Goal: Find specific page/section: Find specific page/section

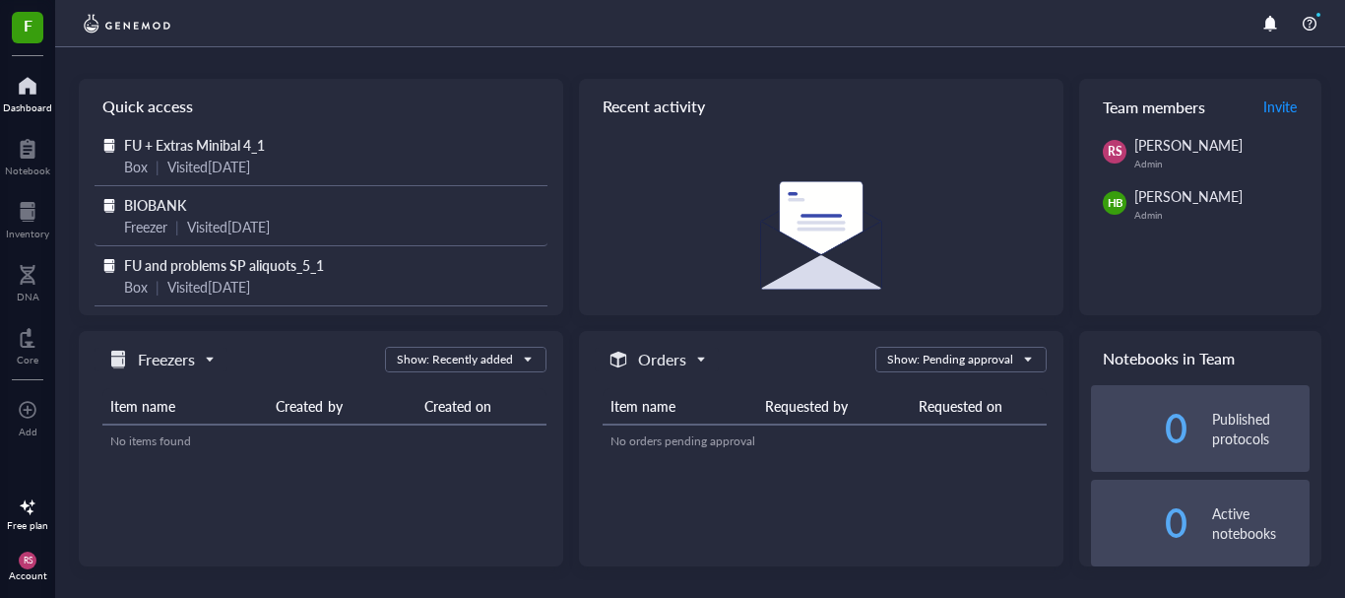
click at [211, 221] on div "Visited [DATE]" at bounding box center [228, 227] width 83 height 22
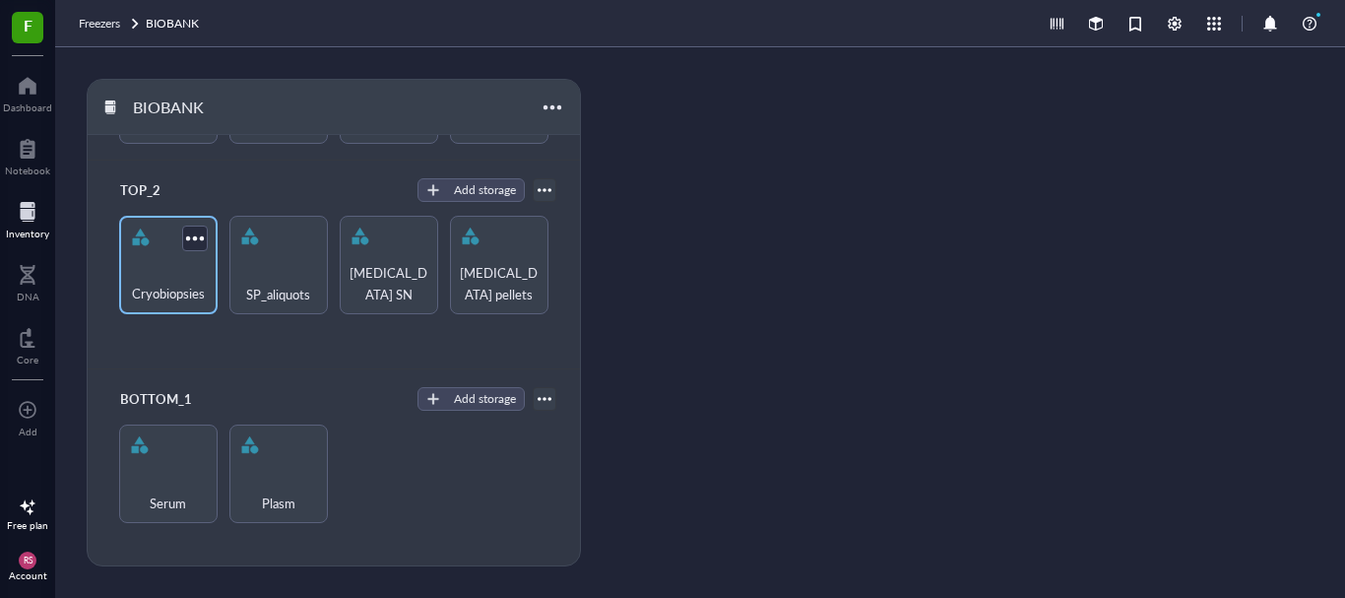
scroll to position [257, 0]
click at [267, 259] on div "SP_aliquots" at bounding box center [278, 280] width 79 height 43
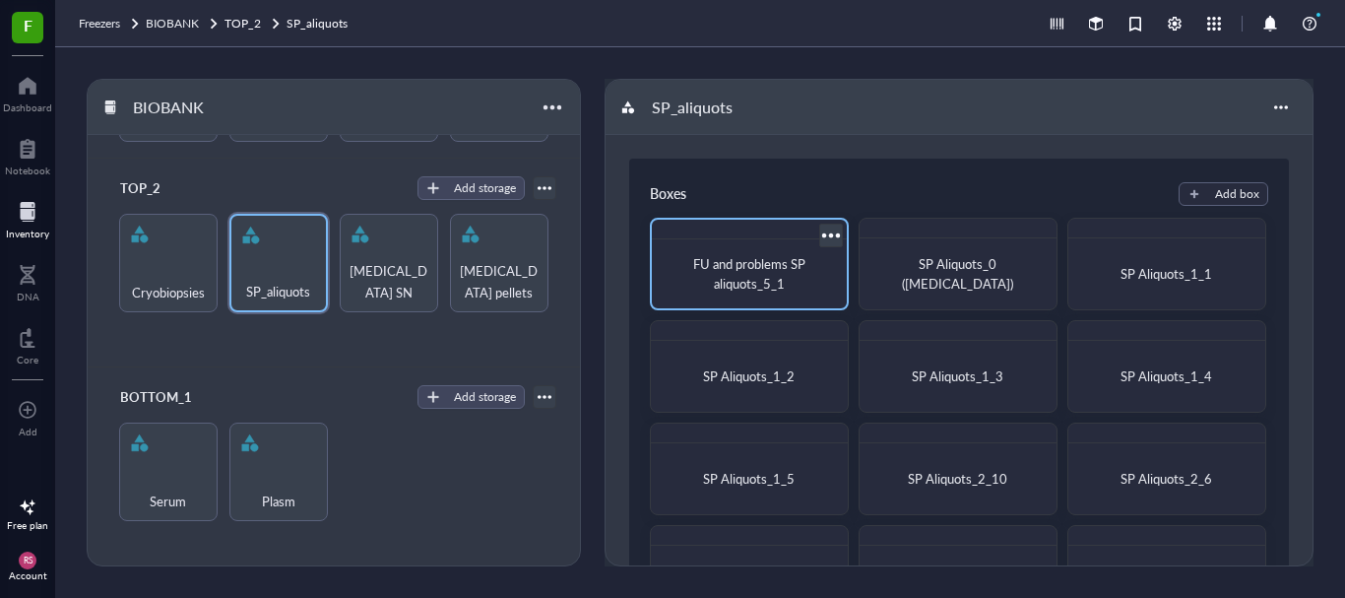
click at [735, 269] on span "FU and problems SP aliquots_5_1" at bounding box center [750, 273] width 115 height 38
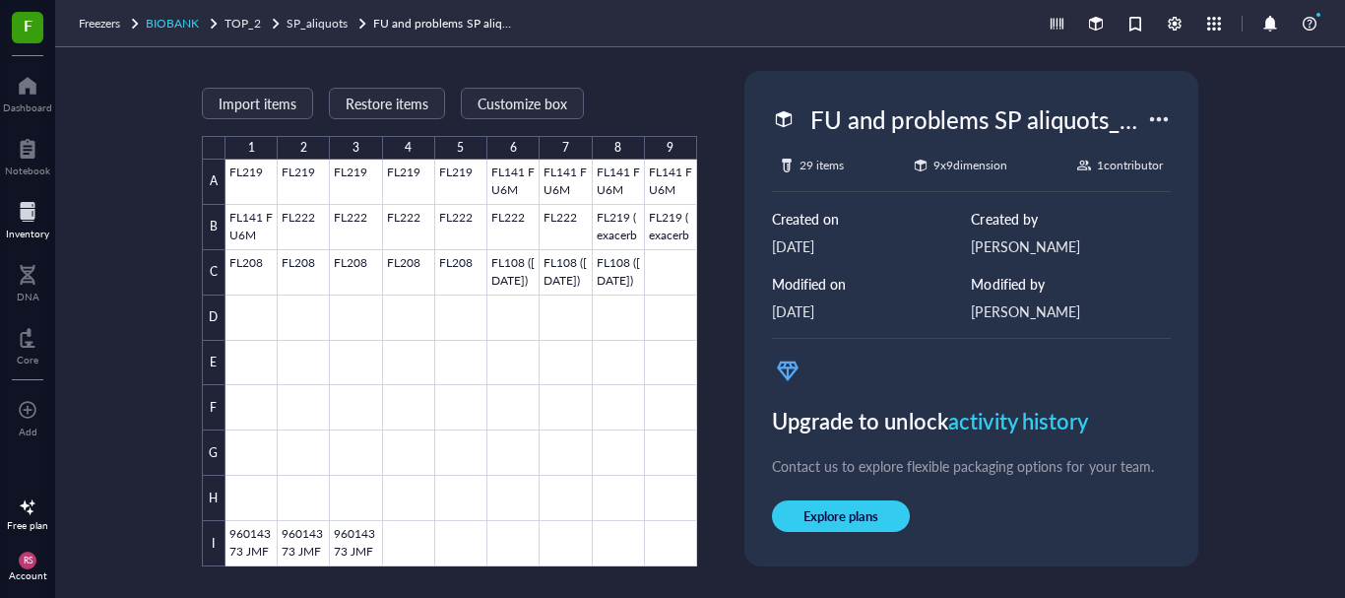
click at [190, 21] on span "BIOBANK" at bounding box center [172, 23] width 53 height 17
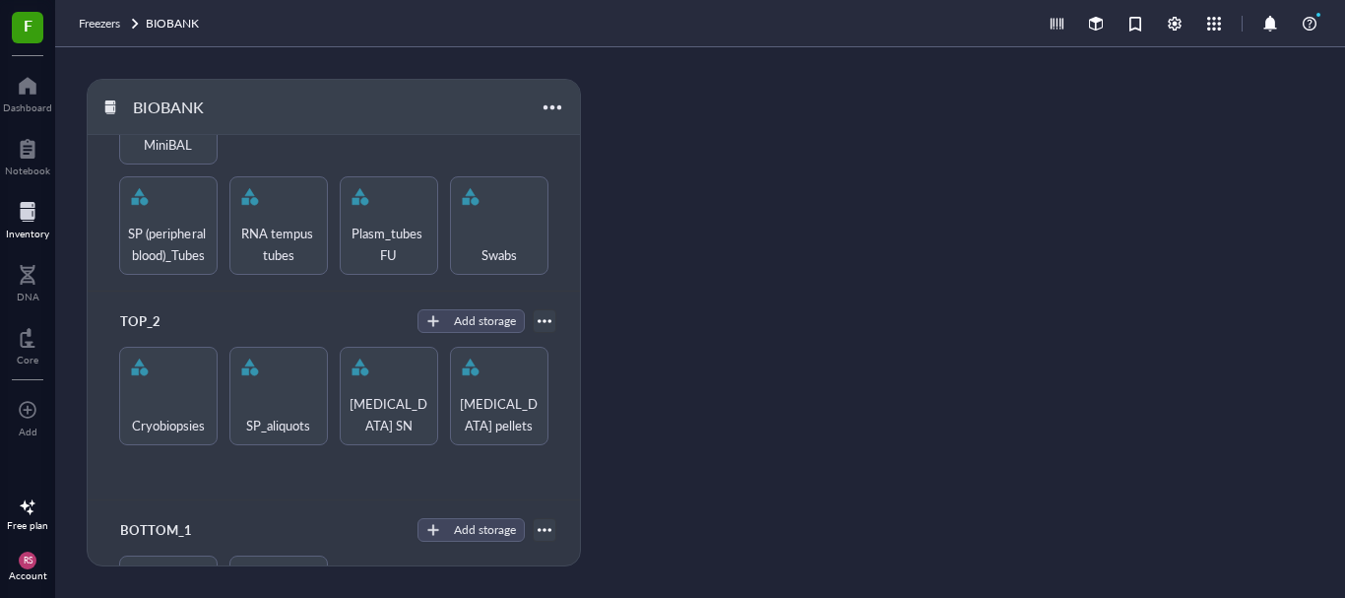
scroll to position [125, 0]
click at [267, 382] on div "SP_aliquots" at bounding box center [278, 395] width 98 height 98
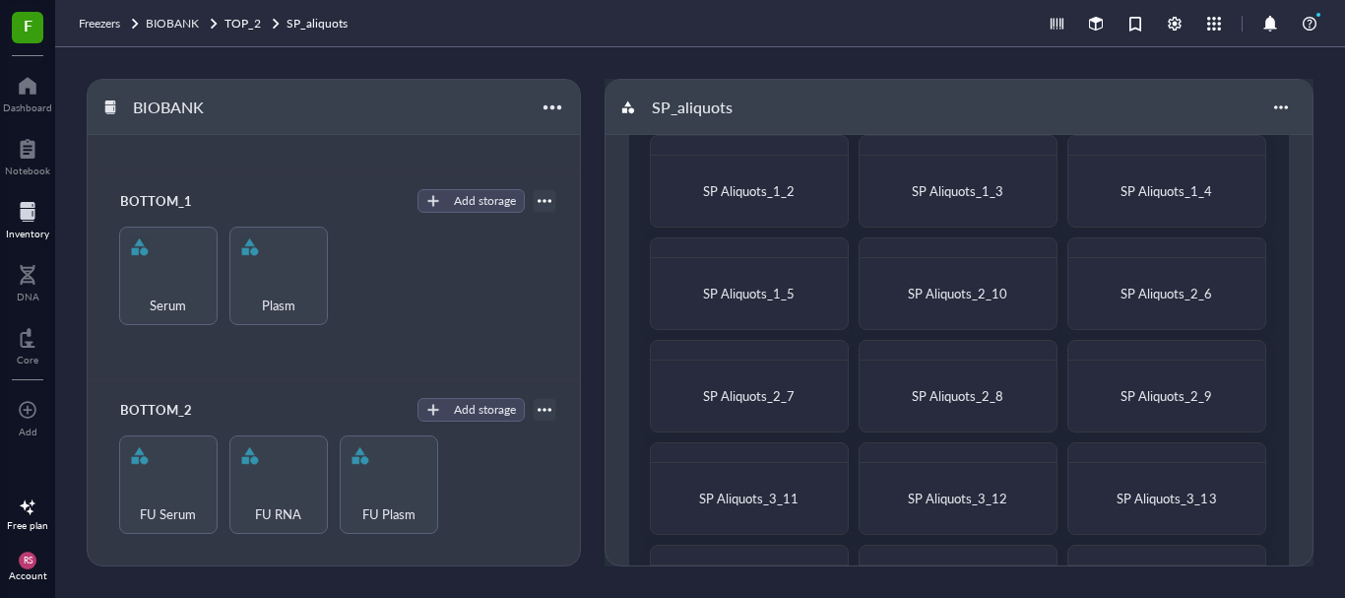
scroll to position [454, 0]
click at [157, 272] on div "Serum" at bounding box center [168, 292] width 79 height 43
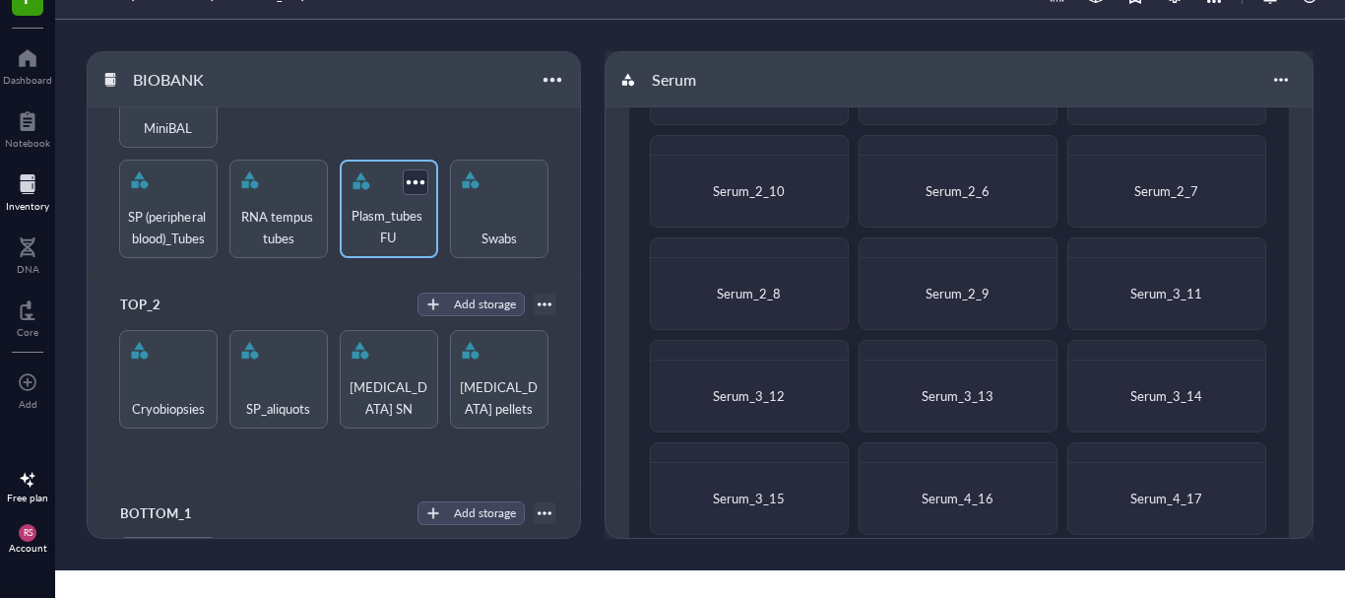
scroll to position [118, 0]
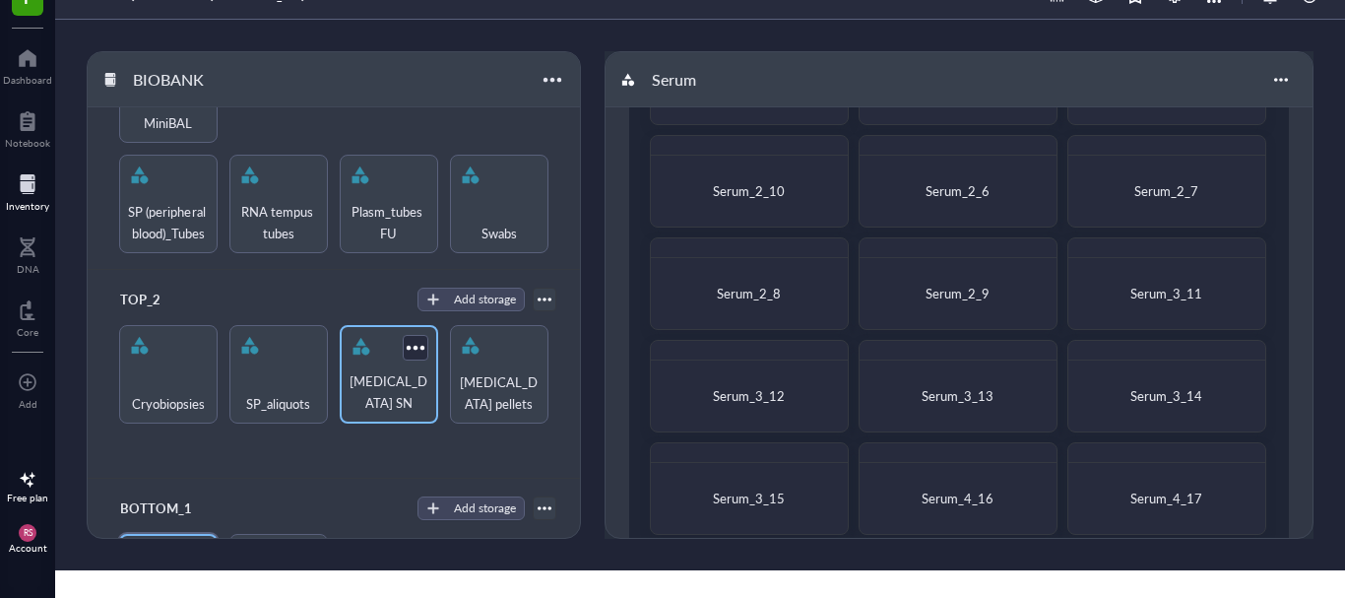
click at [363, 353] on div at bounding box center [362, 347] width 32 height 32
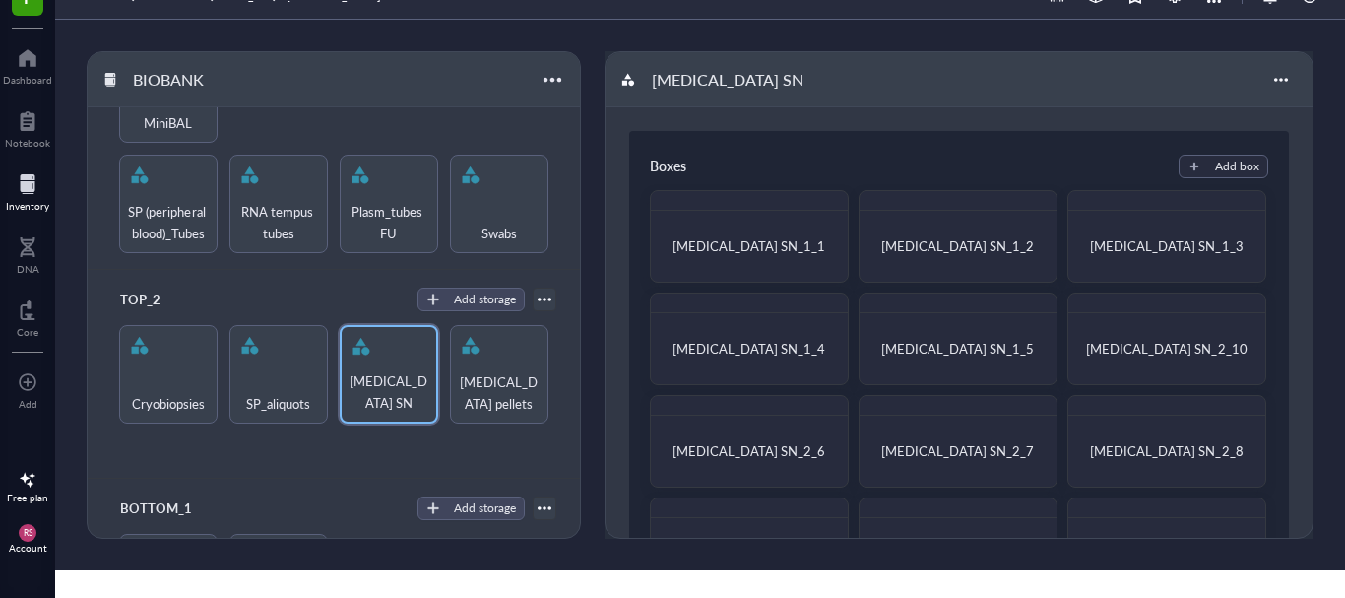
drag, startPoint x: 820, startPoint y: 314, endPoint x: 826, endPoint y: 105, distance: 208.8
click at [826, 105] on div "[MEDICAL_DATA] SN" at bounding box center [959, 79] width 707 height 55
click at [468, 356] on div "[MEDICAL_DATA] pellets" at bounding box center [499, 374] width 98 height 98
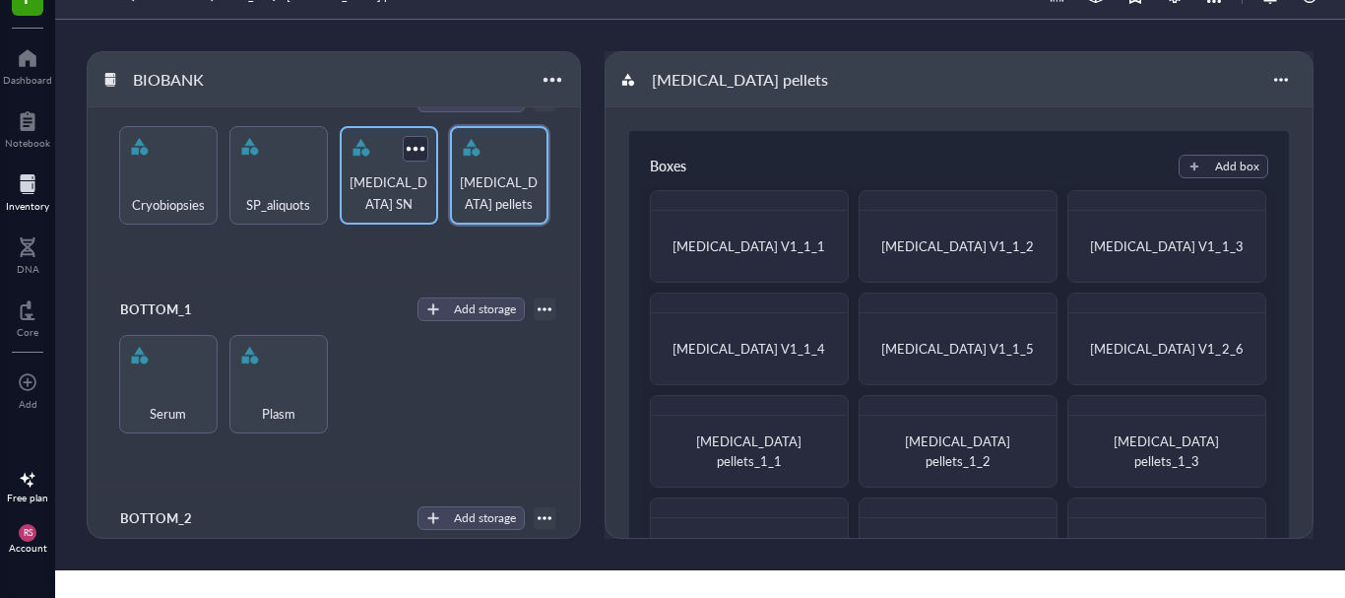
scroll to position [319, 0]
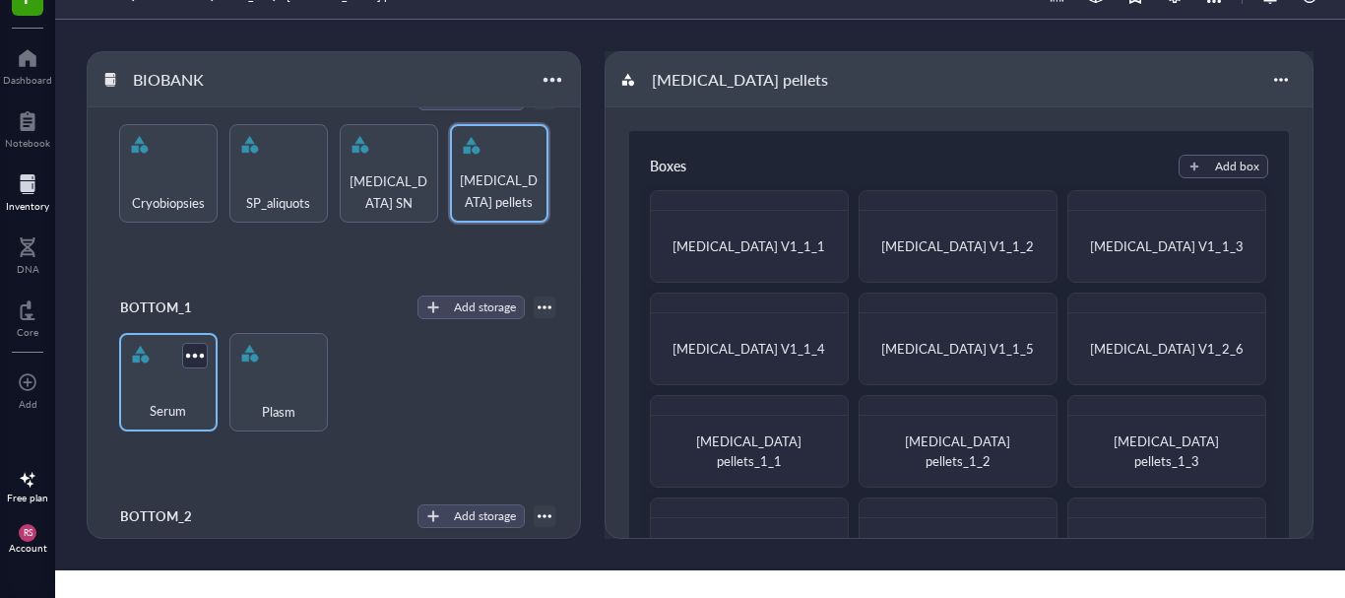
click at [140, 378] on div "Serum" at bounding box center [168, 399] width 79 height 43
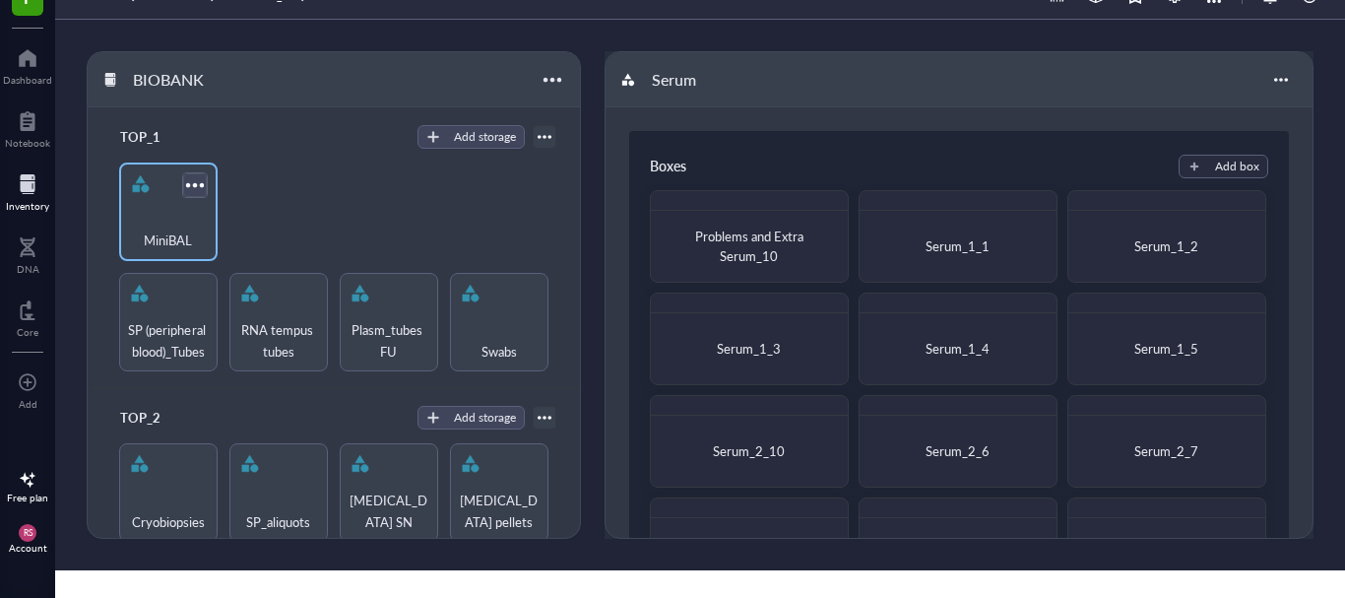
click at [183, 170] on div at bounding box center [194, 184] width 29 height 29
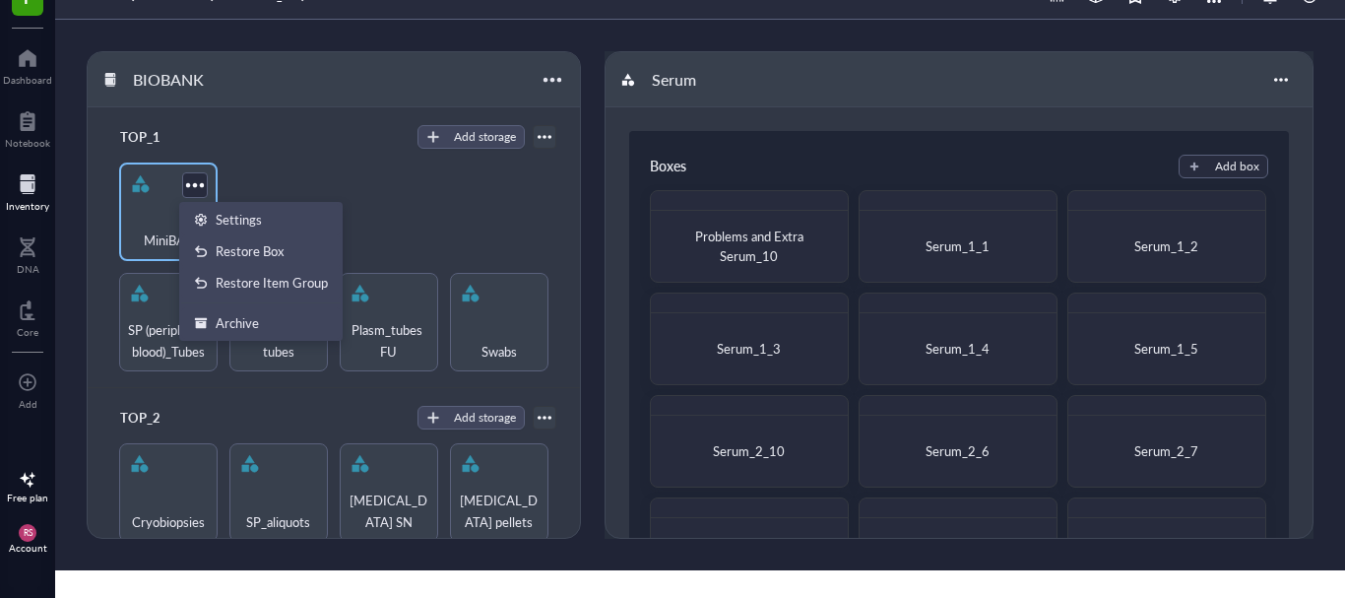
click at [170, 191] on div "MiniBAL" at bounding box center [168, 211] width 98 height 98
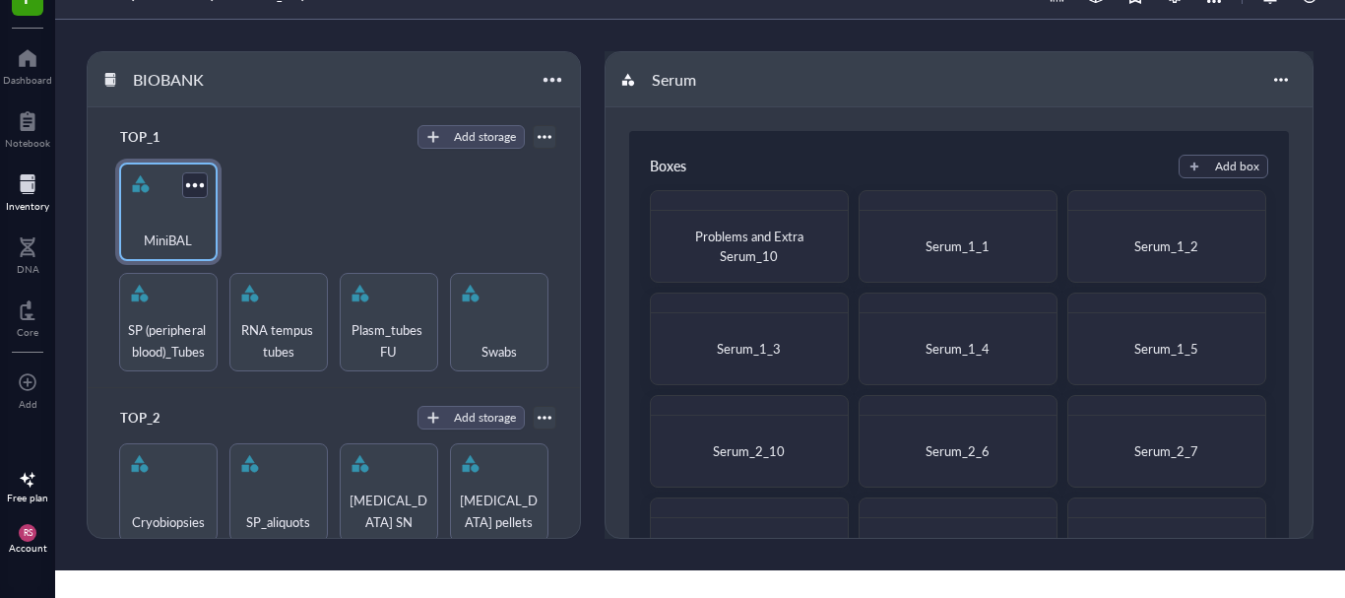
click at [160, 214] on div "MiniBAL" at bounding box center [168, 229] width 79 height 43
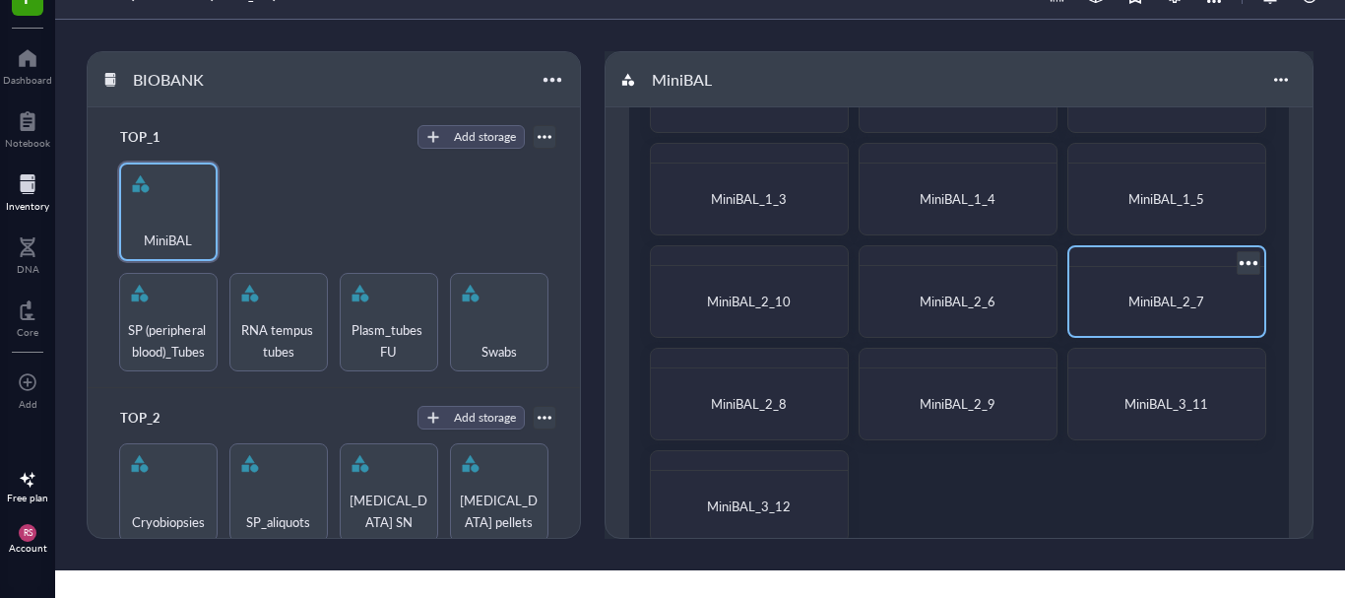
scroll to position [225, 0]
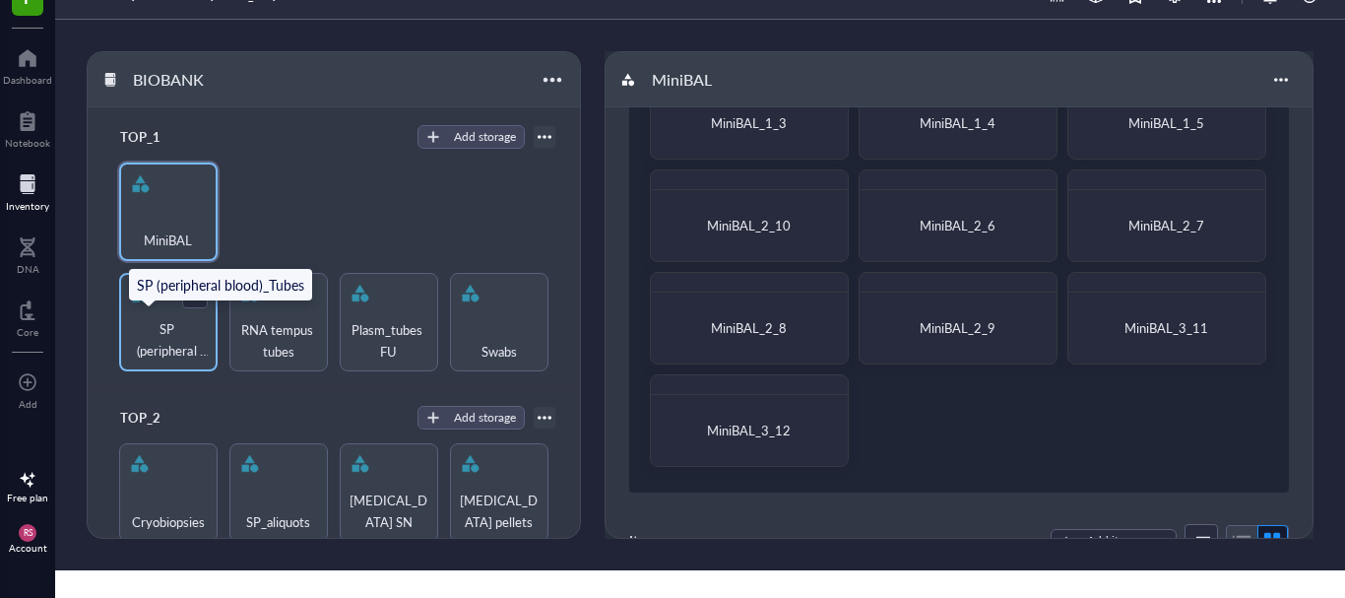
click at [160, 328] on span "SP (peripheral blood)_Tubes" at bounding box center [168, 339] width 79 height 43
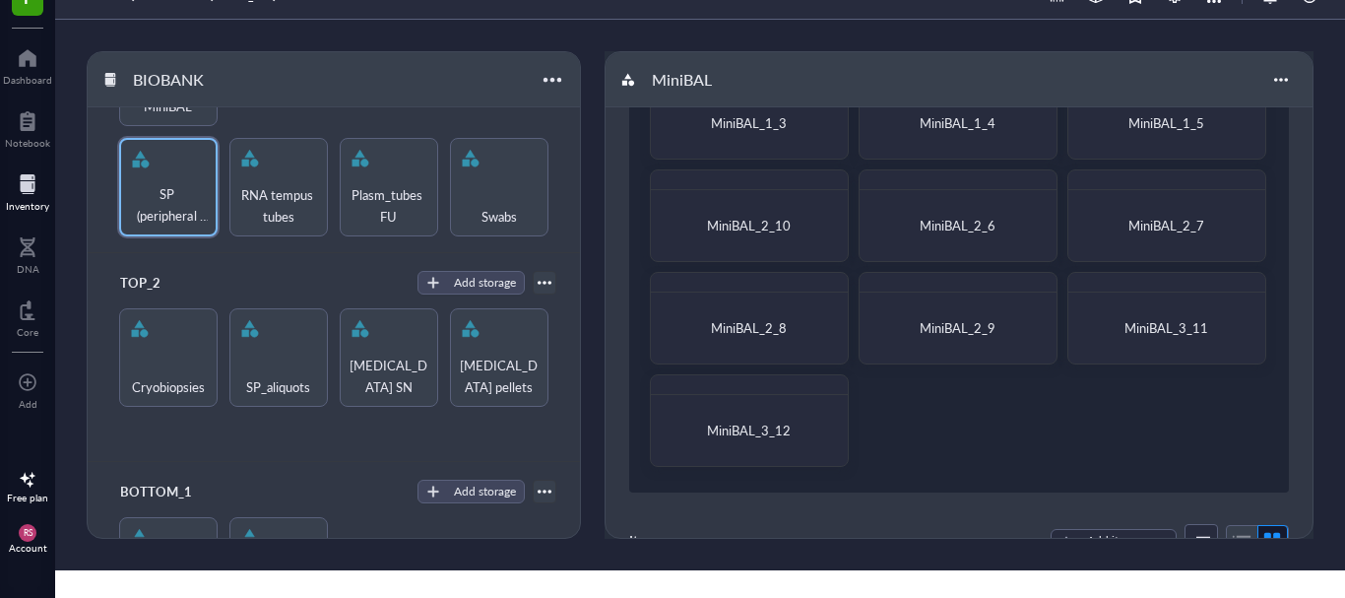
scroll to position [136, 0]
click at [176, 362] on div "Cryobiopsies" at bounding box center [168, 373] width 79 height 43
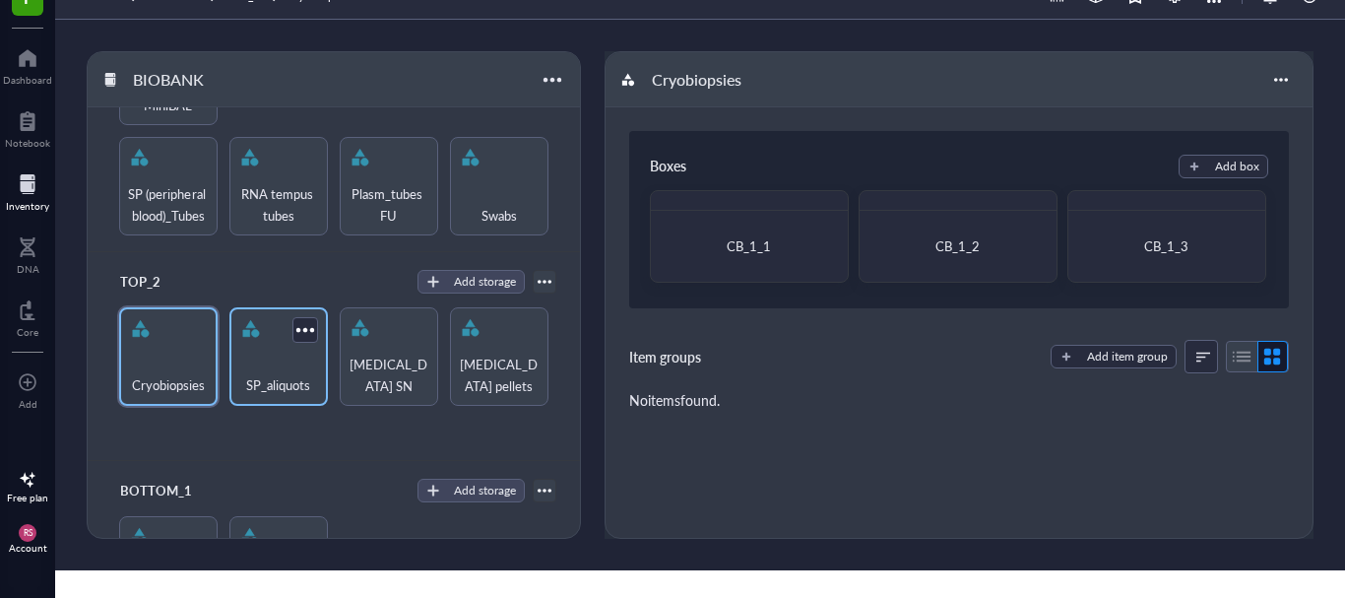
click at [287, 353] on div "SP_aliquots" at bounding box center [278, 373] width 79 height 43
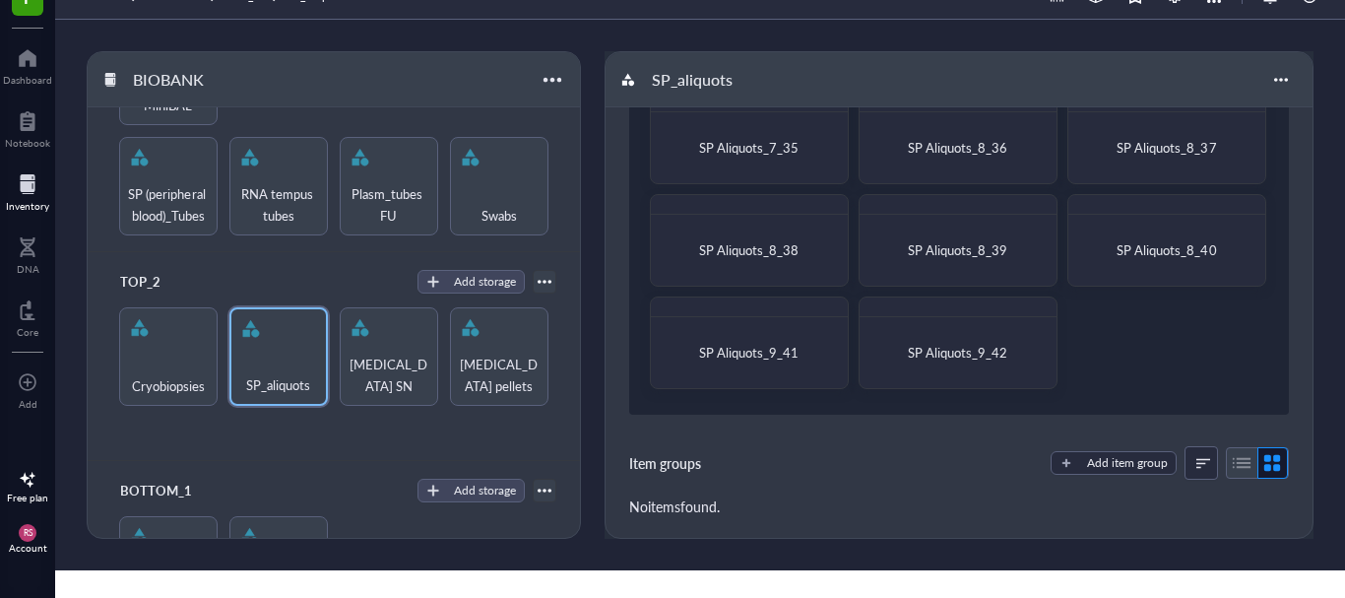
scroll to position [1346, 0]
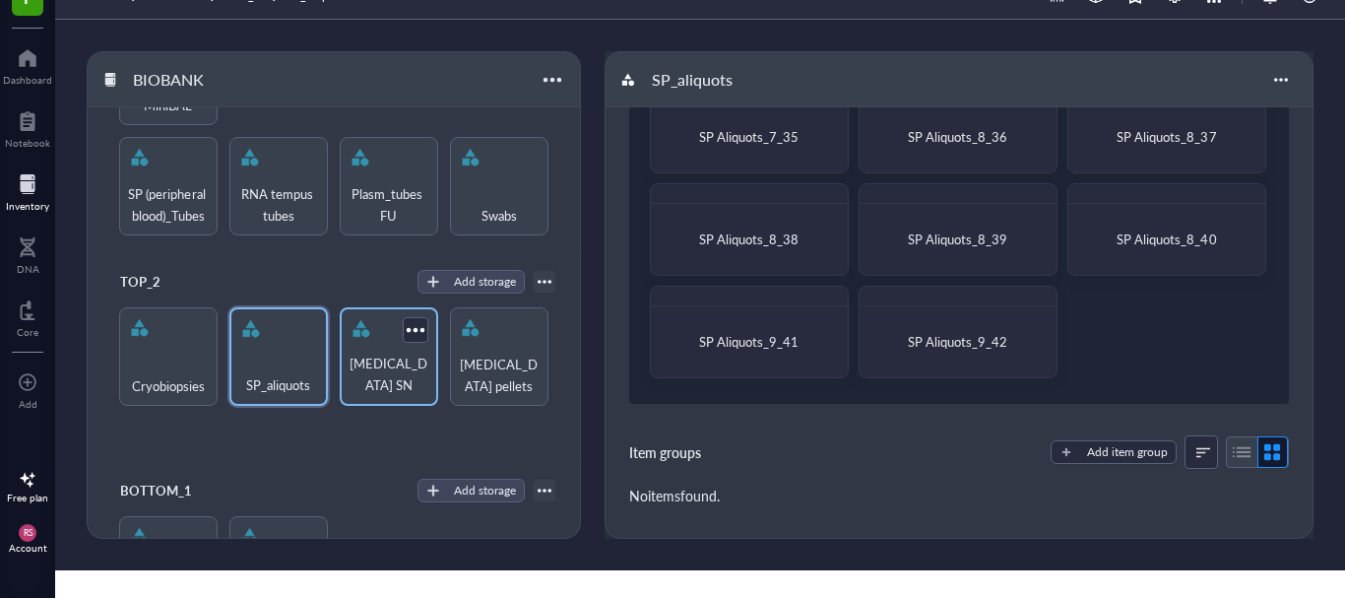
click at [358, 375] on div "[MEDICAL_DATA] SN" at bounding box center [389, 373] width 79 height 43
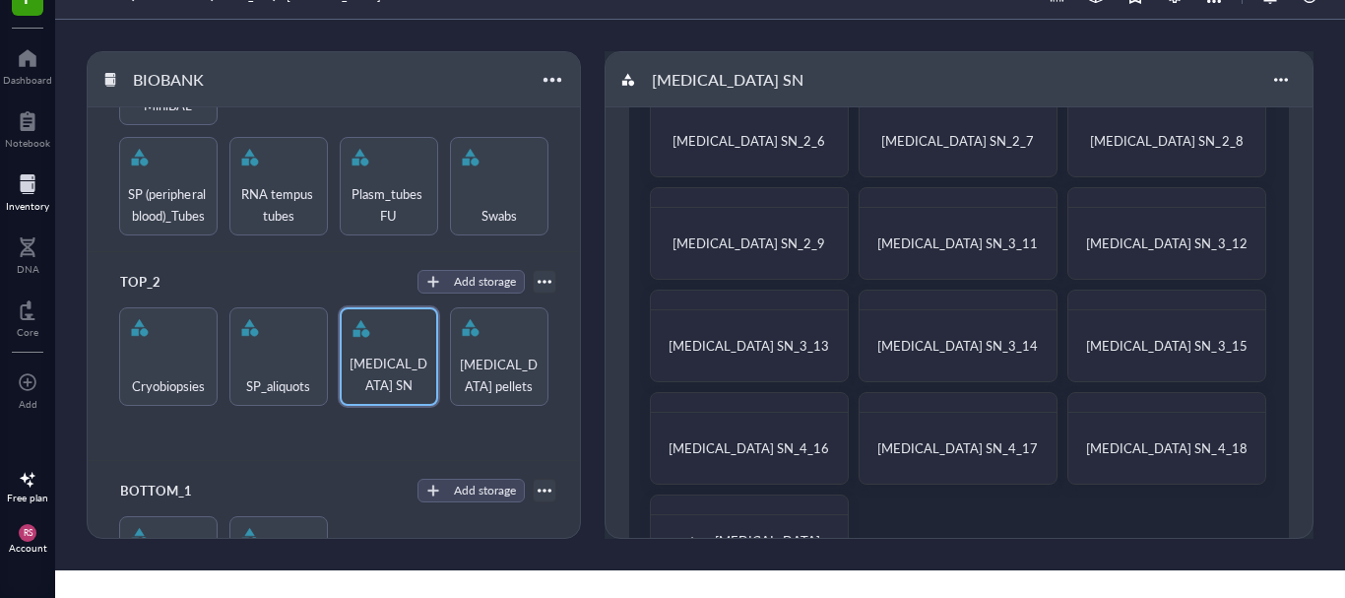
scroll to position [527, 0]
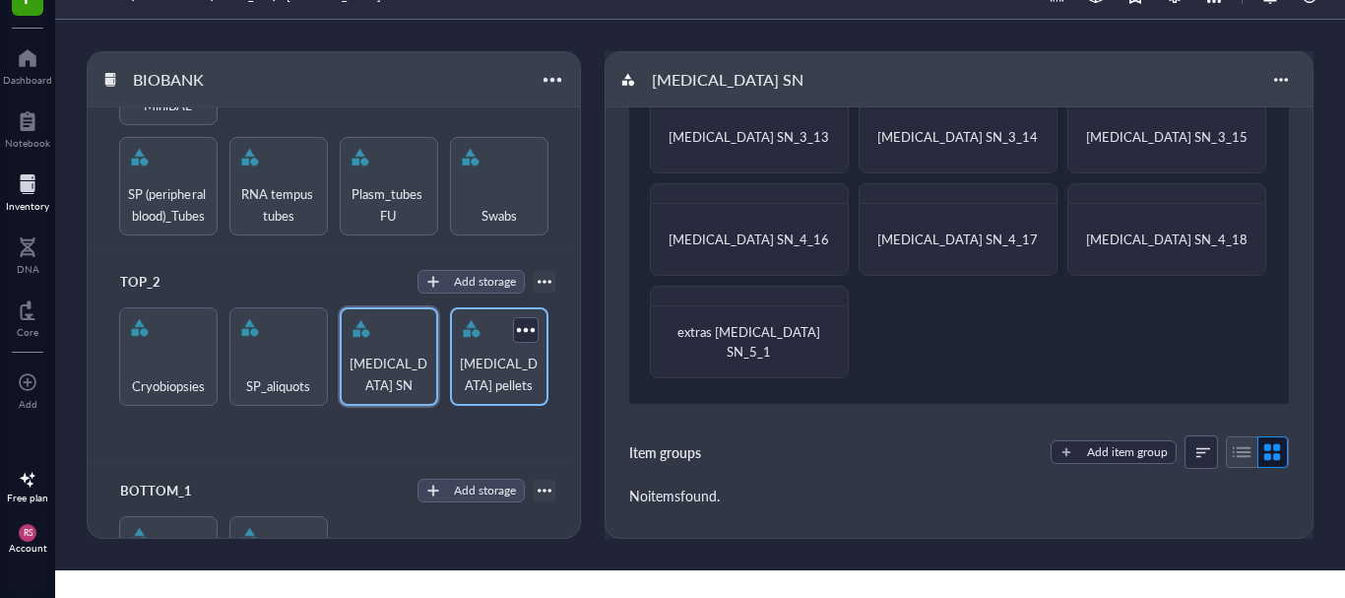
click at [471, 358] on div "[MEDICAL_DATA] pellets" at bounding box center [499, 373] width 79 height 43
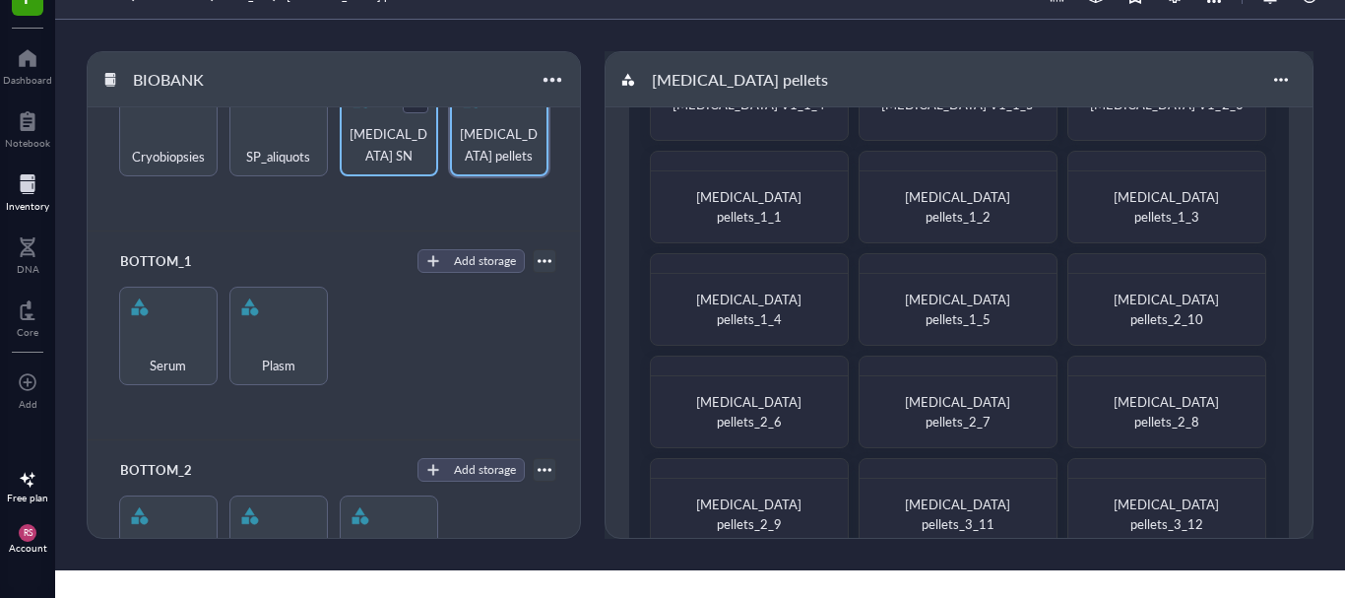
scroll to position [405, 0]
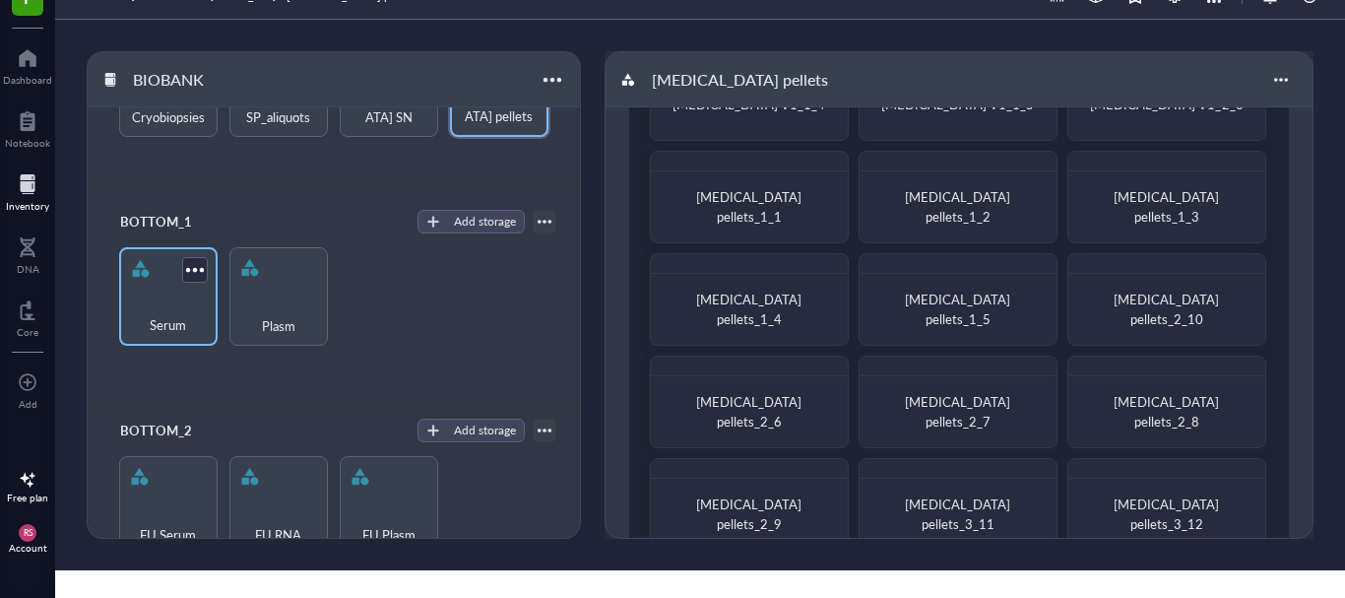
click at [155, 314] on span "Serum" at bounding box center [168, 325] width 36 height 22
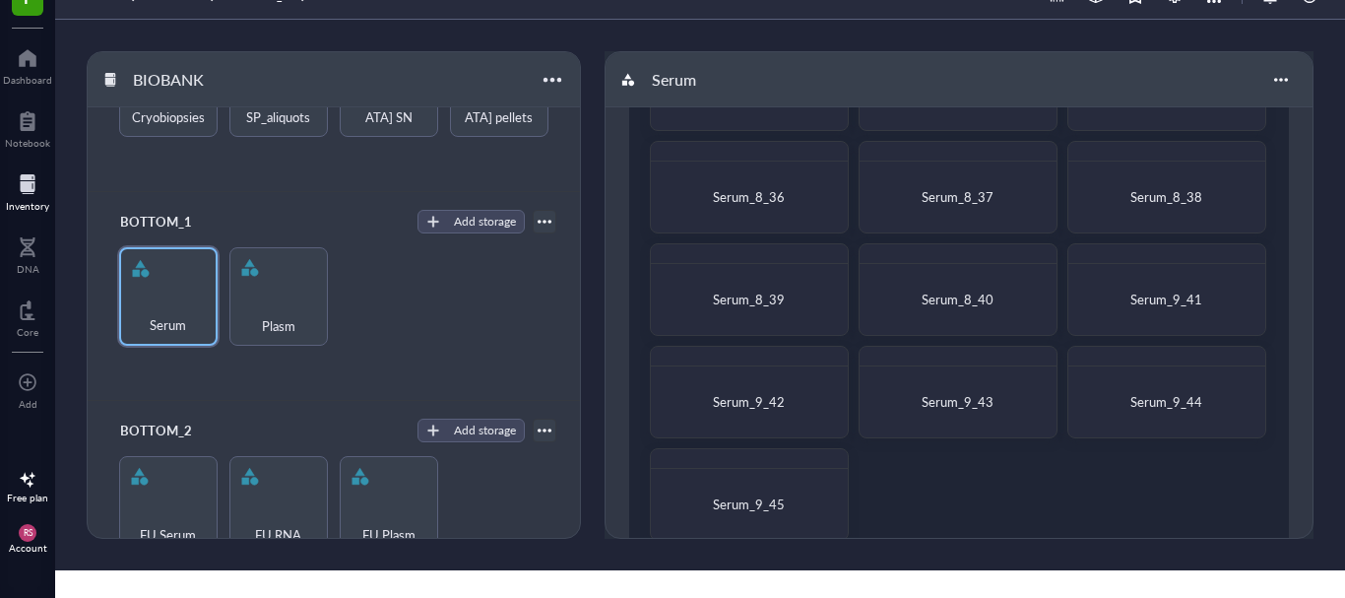
scroll to position [1448, 0]
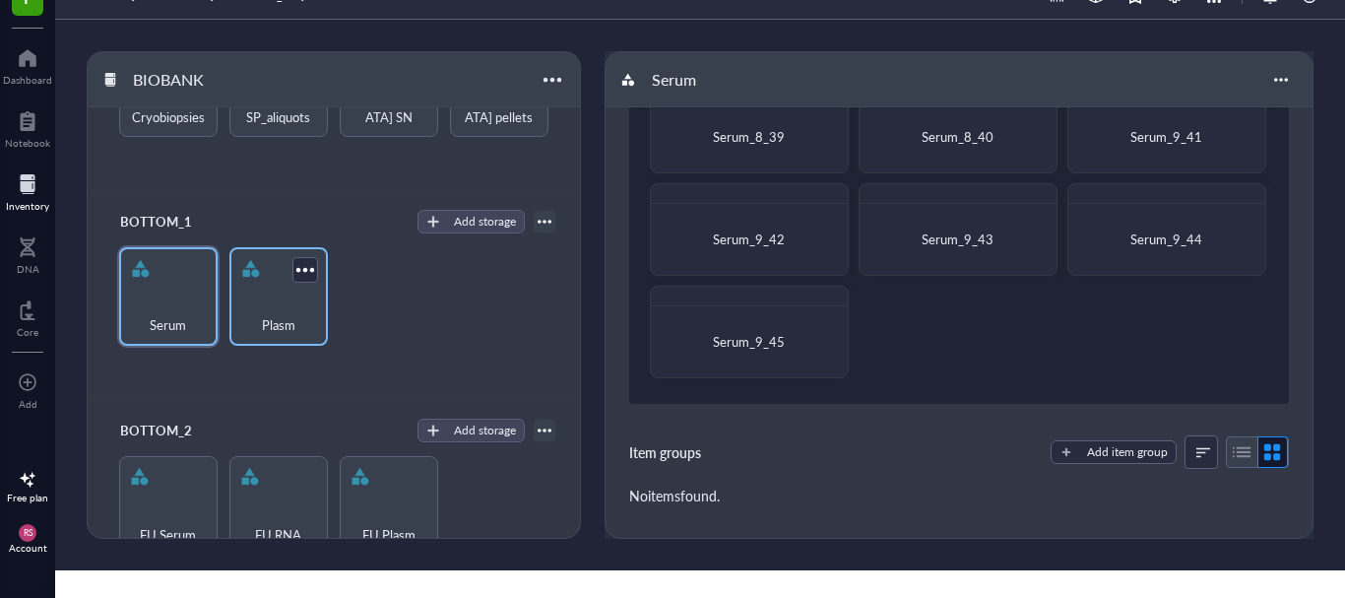
click at [295, 292] on div "Plasm" at bounding box center [278, 313] width 79 height 43
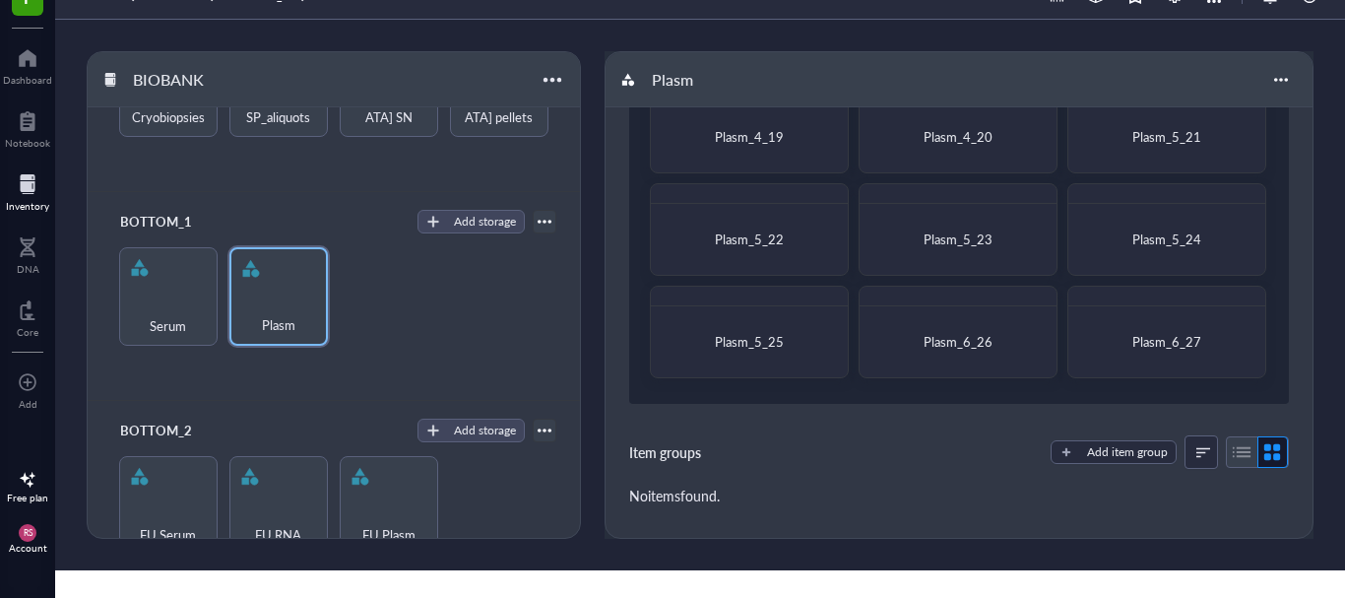
scroll to position [455, 0]
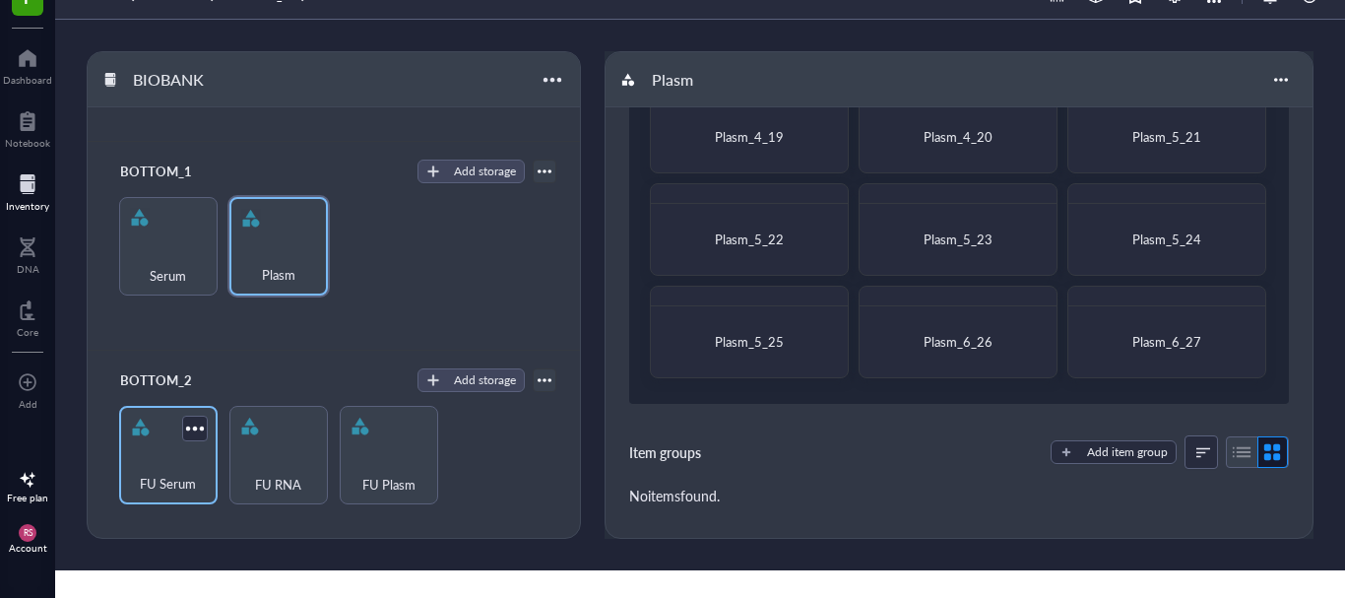
click at [128, 459] on div "FU Serum" at bounding box center [168, 455] width 98 height 98
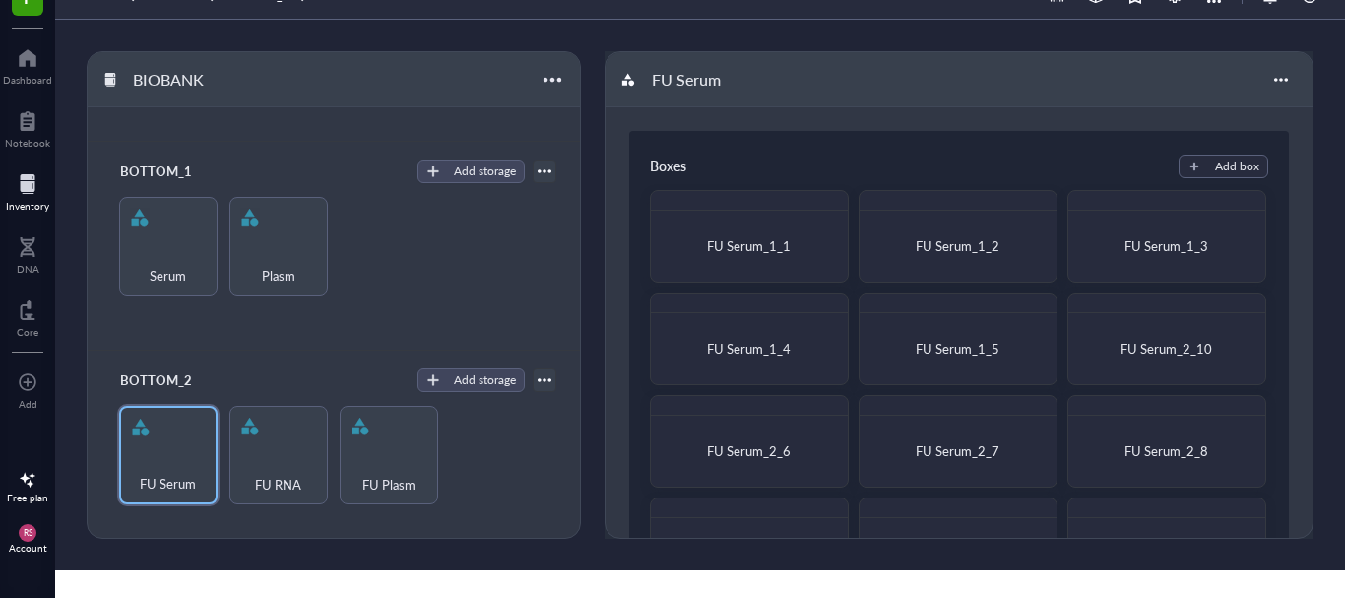
scroll to position [424, 0]
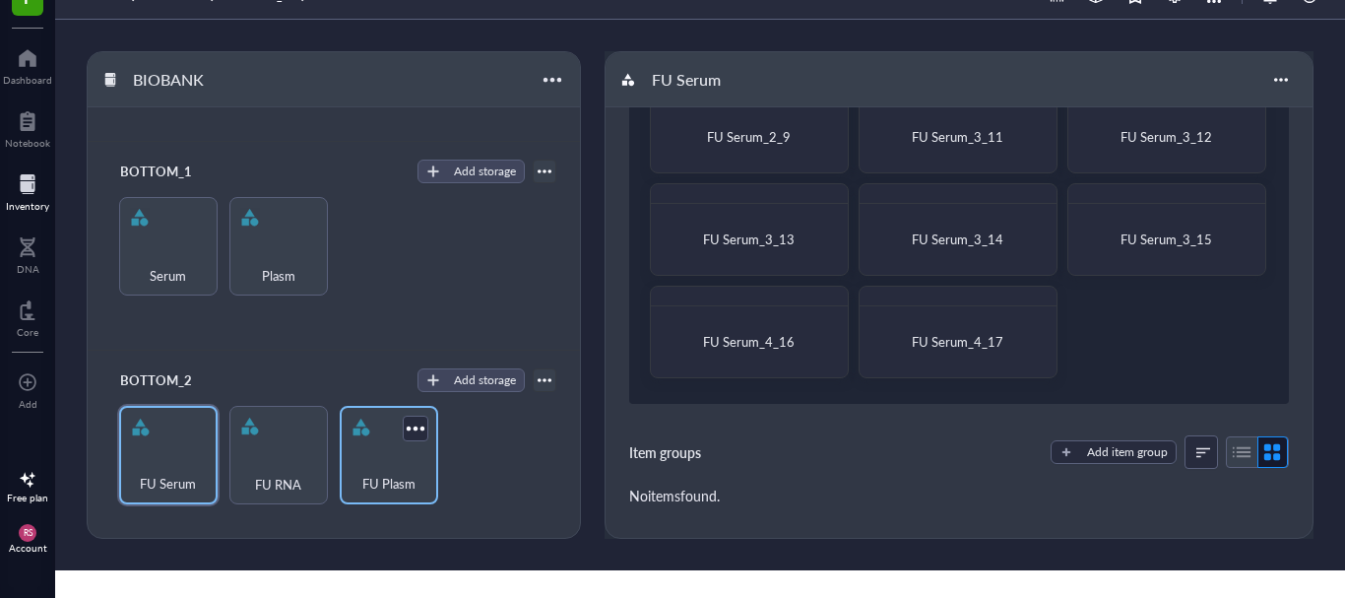
click at [389, 451] on div "FU Plasm" at bounding box center [389, 472] width 79 height 43
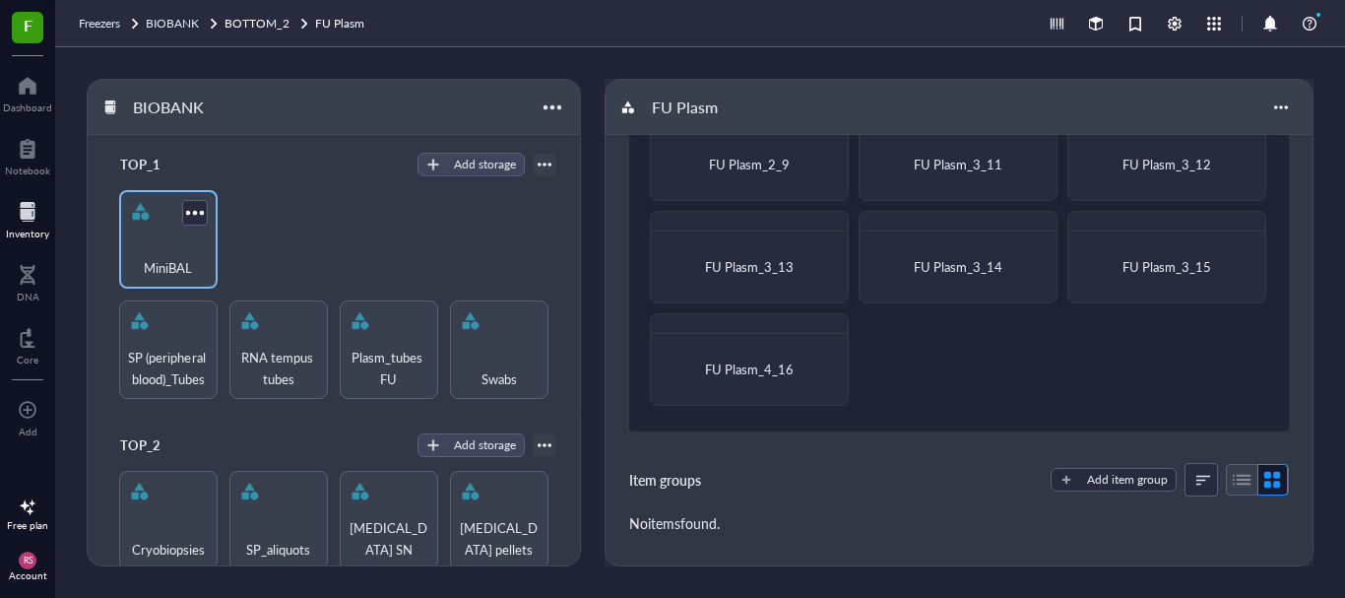
click at [138, 266] on div "MiniBAL" at bounding box center [168, 256] width 79 height 43
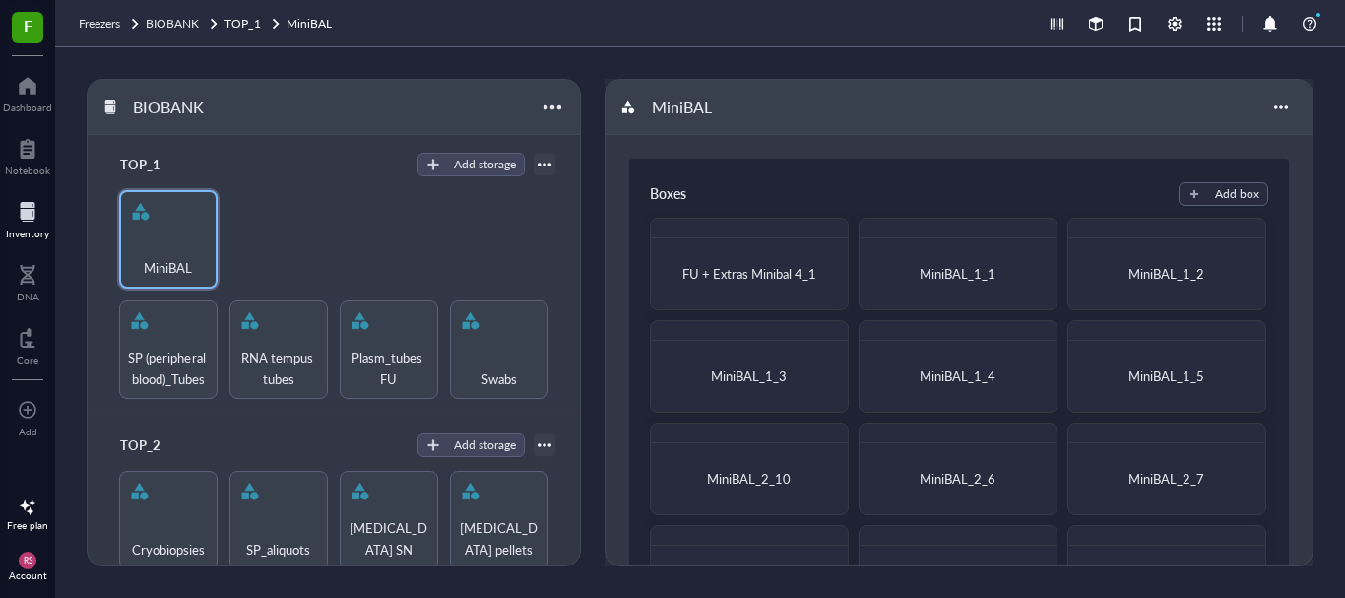
drag, startPoint x: 902, startPoint y: 342, endPoint x: 802, endPoint y: 149, distance: 217.1
click at [802, 149] on div "Boxes Add box FU + Extras Minibal 4_1 MiniBAL_1_1 MiniBAL_1_2 MiniBAL_1_3 MiniB…" at bounding box center [959, 507] width 707 height 744
click at [13, 567] on div "RS Account" at bounding box center [27, 566] width 55 height 55
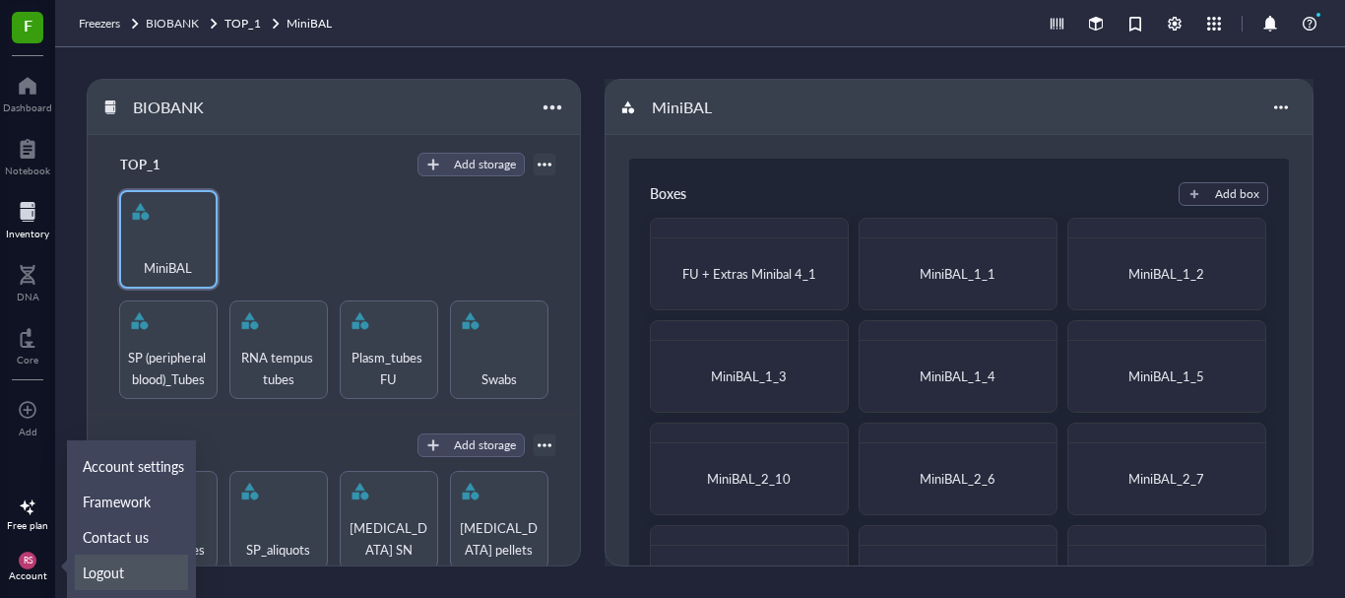
click at [98, 577] on link "Logout" at bounding box center [131, 571] width 113 height 35
